Goal: Information Seeking & Learning: Compare options

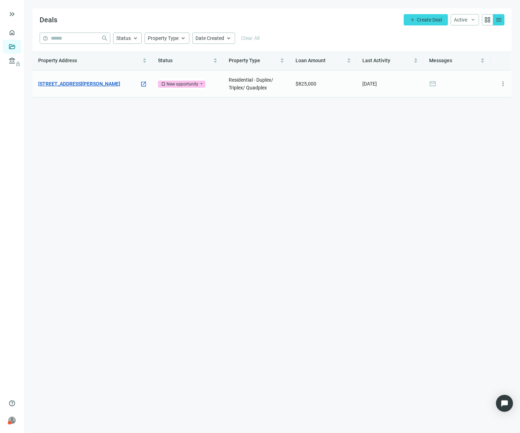
click at [83, 80] on link "[STREET_ADDRESS][PERSON_NAME]" at bounding box center [79, 84] width 82 height 8
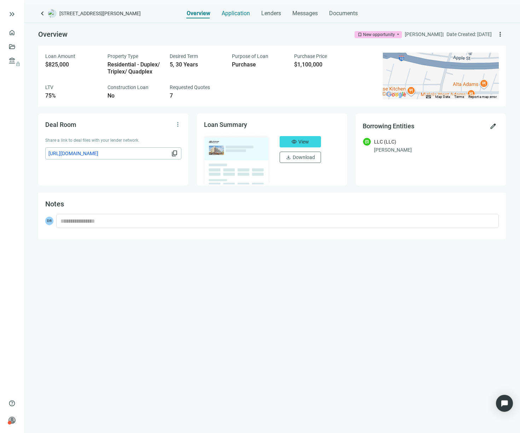
click at [234, 13] on span "Application" at bounding box center [236, 13] width 28 height 7
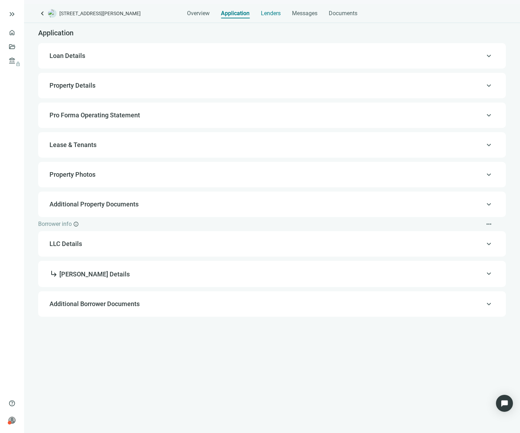
click at [271, 13] on span "Lenders" at bounding box center [271, 13] width 20 height 7
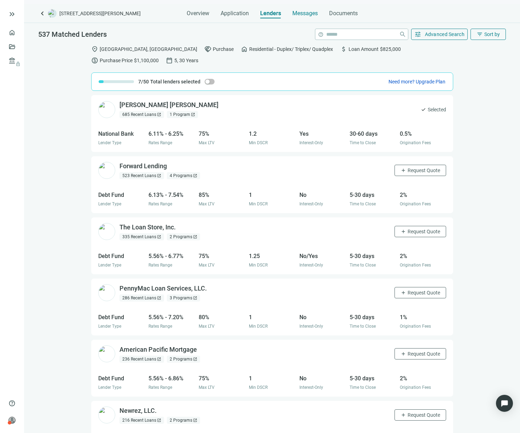
click at [309, 16] on span "Messages" at bounding box center [304, 13] width 25 height 7
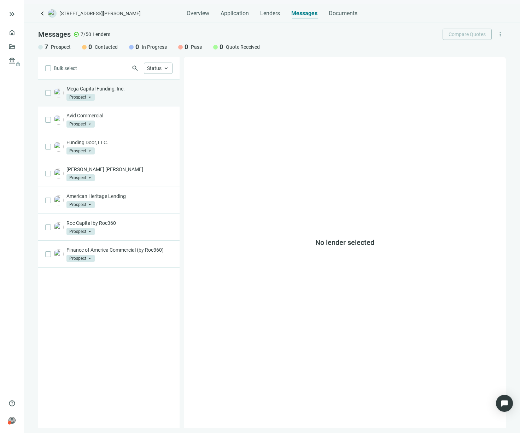
click at [127, 92] on p "Mega Capital Funding, Inc." at bounding box center [119, 88] width 106 height 7
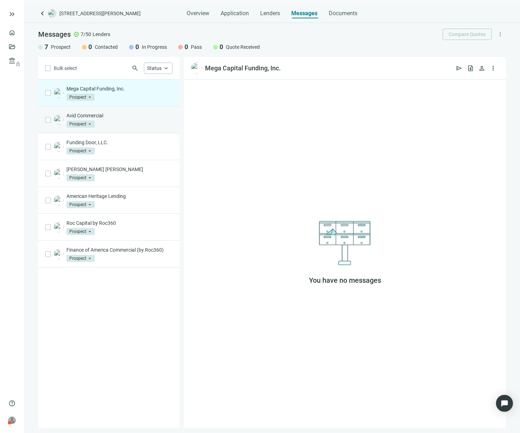
click at [115, 117] on p "Avid Commercial" at bounding box center [119, 115] width 106 height 7
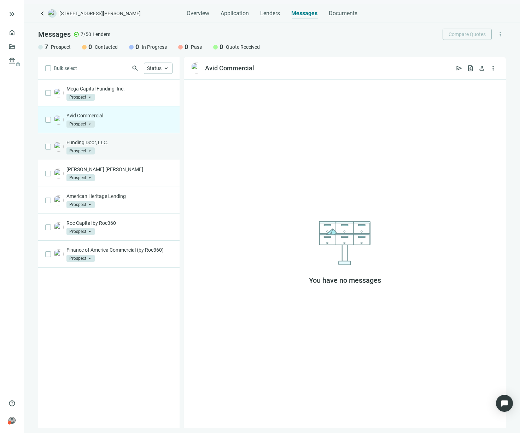
click at [106, 152] on div "Funding Door, LLC. Prospect arrow_drop_down" at bounding box center [119, 147] width 106 height 16
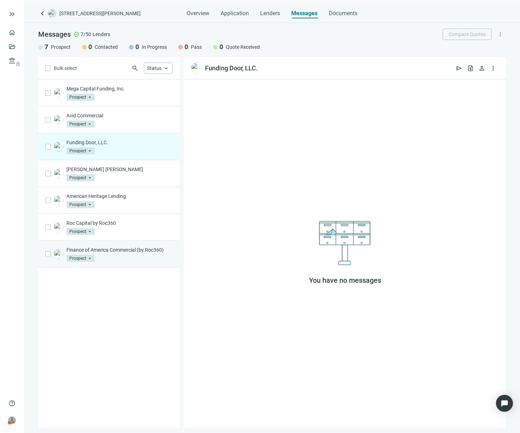
click at [117, 256] on div "Finance of America Commercial (by Roc360) Prospect arrow_drop_down" at bounding box center [119, 254] width 106 height 16
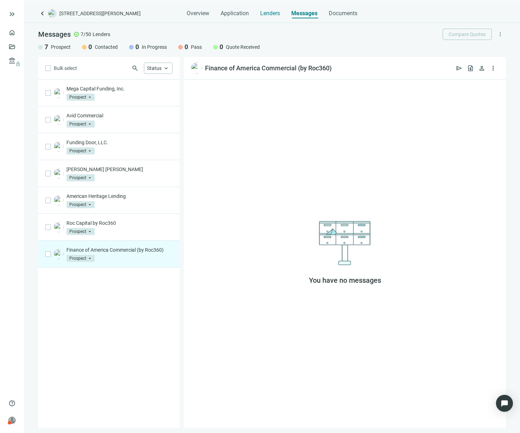
click at [270, 17] on span "Lenders" at bounding box center [270, 13] width 20 height 7
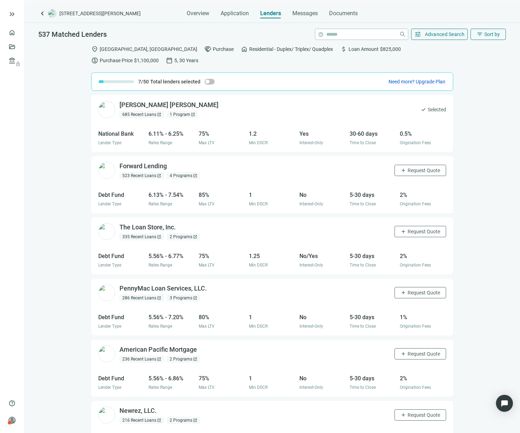
click at [448, 109] on div "JP Morgan Chase open_in_new 685 Recent Loans open_in_new 1 Program open_in_new …" at bounding box center [272, 269] width 496 height 349
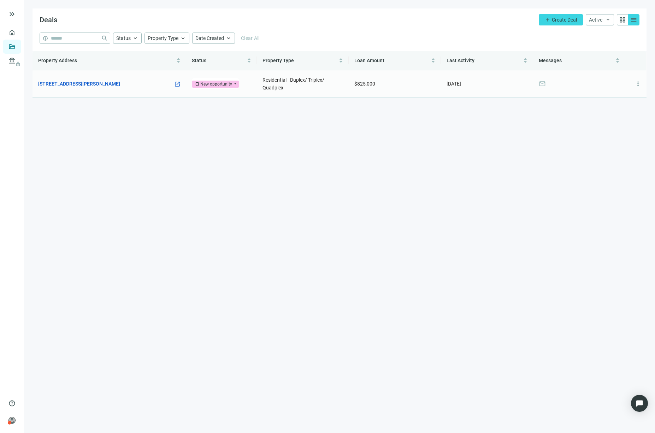
click at [141, 81] on div "[STREET_ADDRESS][PERSON_NAME] open_in_new" at bounding box center [109, 84] width 142 height 8
click at [117, 84] on link "[STREET_ADDRESS][PERSON_NAME]" at bounding box center [79, 84] width 82 height 8
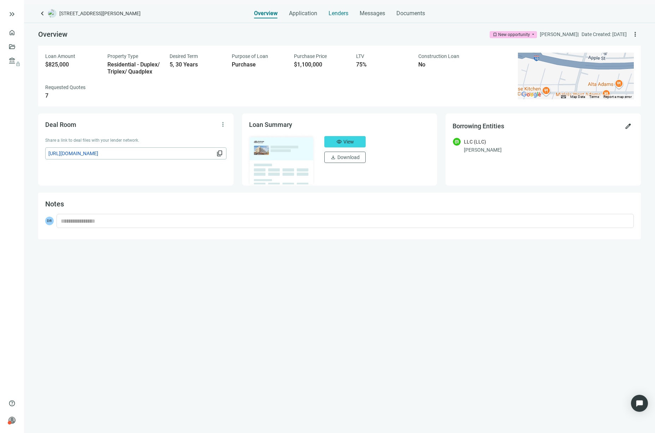
click at [346, 11] on span "Lenders" at bounding box center [339, 13] width 20 height 7
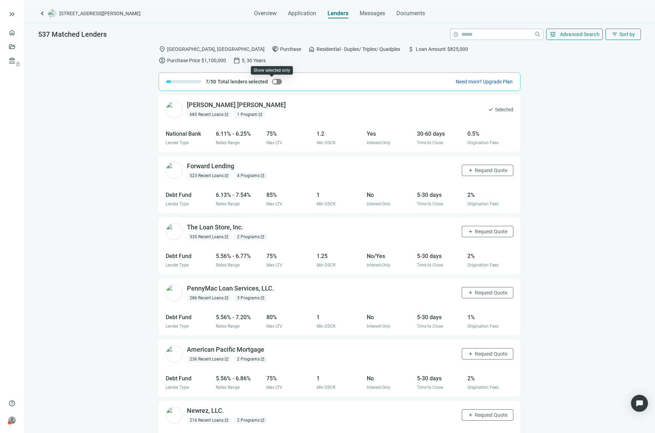
click at [273, 81] on span "button" at bounding box center [277, 82] width 10 height 6
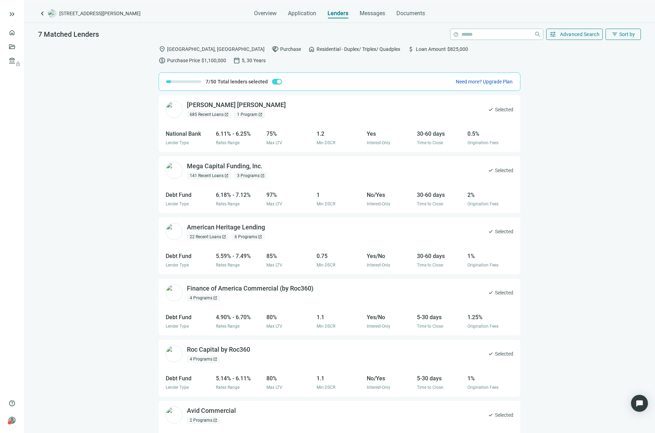
click at [248, 114] on div "1 Program open_in_new" at bounding box center [249, 114] width 31 height 7
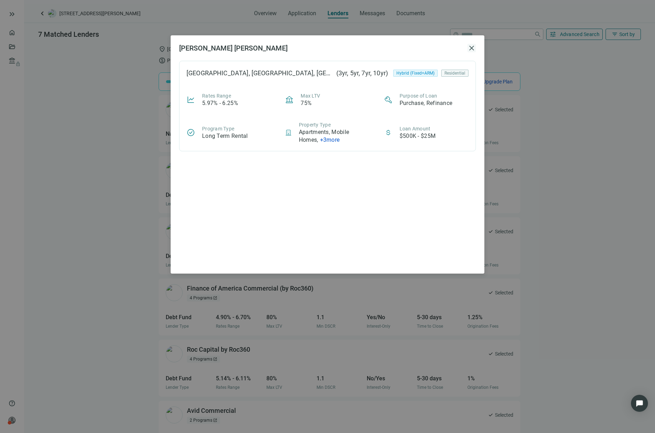
click at [472, 48] on span "close" at bounding box center [472, 48] width 8 height 8
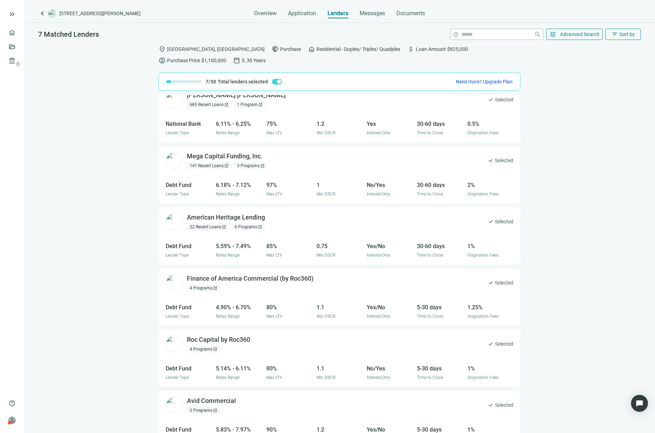
scroll to position [21, 0]
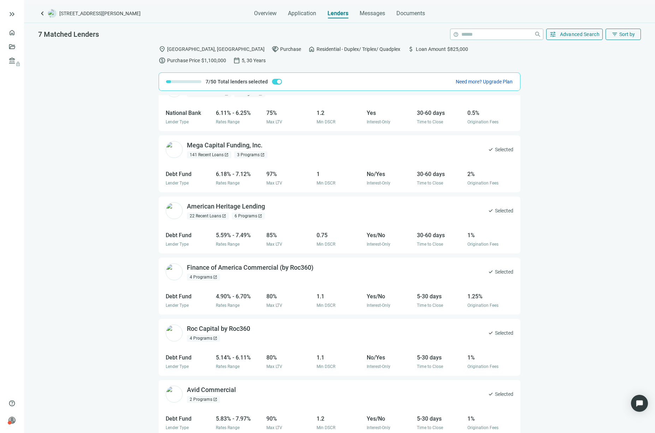
click at [253, 212] on div "6 Programs open_in_new" at bounding box center [248, 215] width 33 height 7
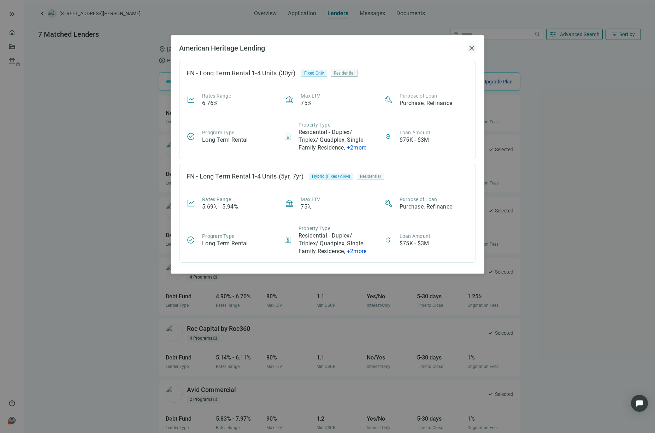
click at [472, 47] on span "close" at bounding box center [472, 48] width 8 height 8
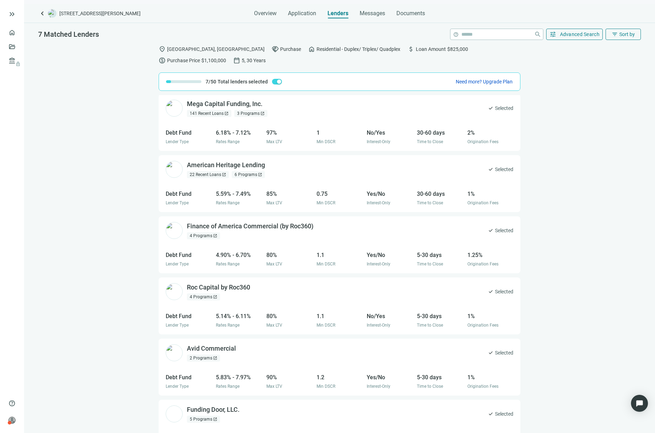
scroll to position [63, 0]
